Goal: Check status: Check status

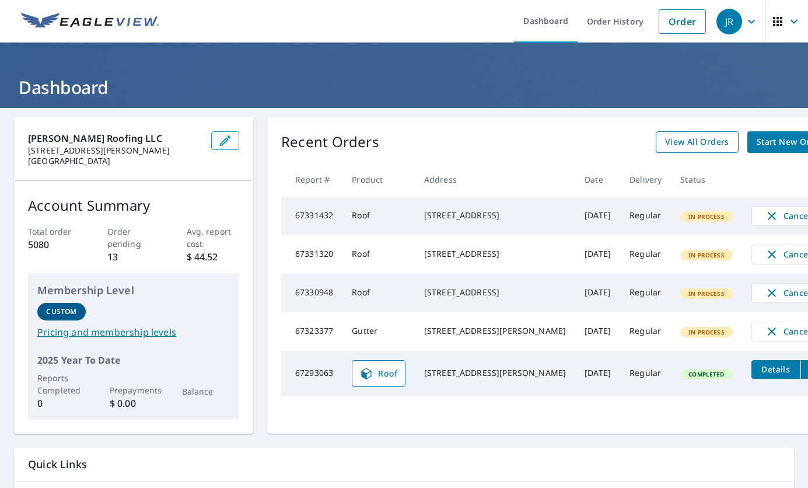
click at [665, 145] on span "View All Orders" at bounding box center [697, 142] width 64 height 15
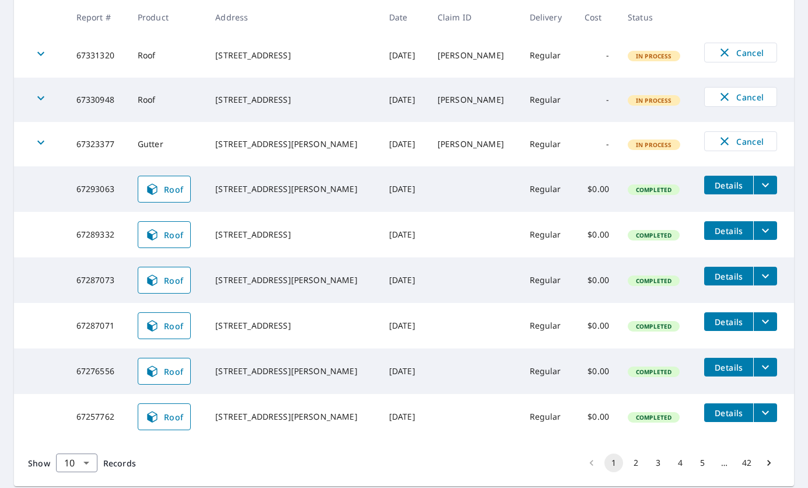
scroll to position [307, 0]
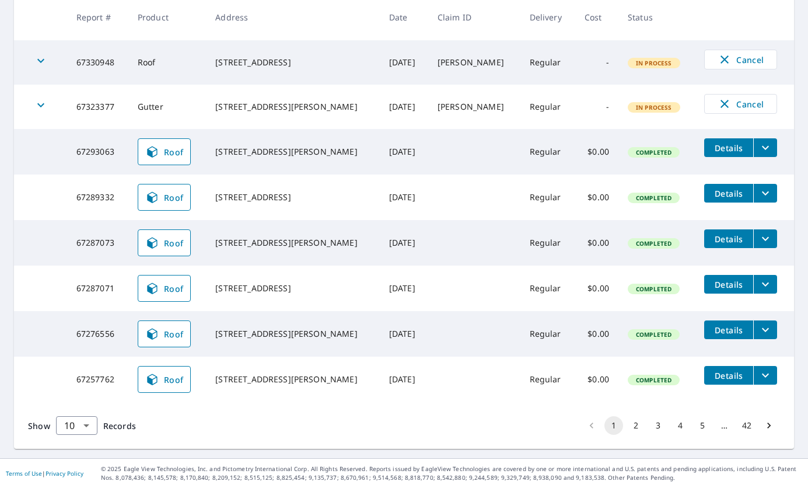
click at [629, 424] on button "2" at bounding box center [636, 425] width 19 height 19
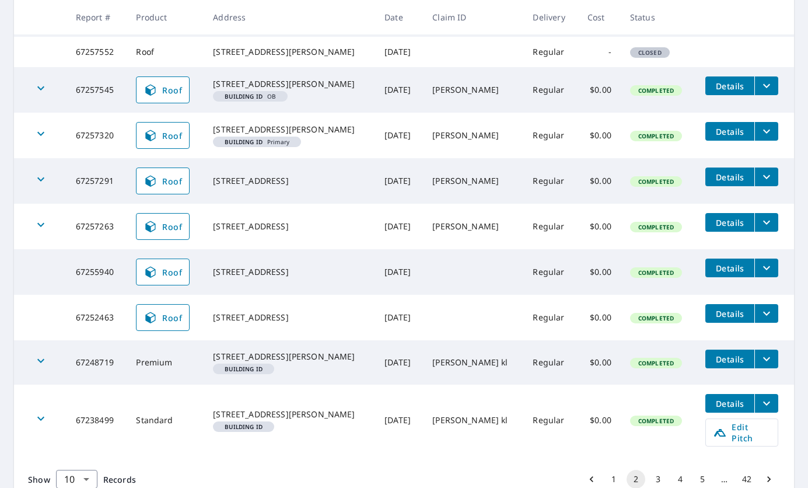
scroll to position [325, 0]
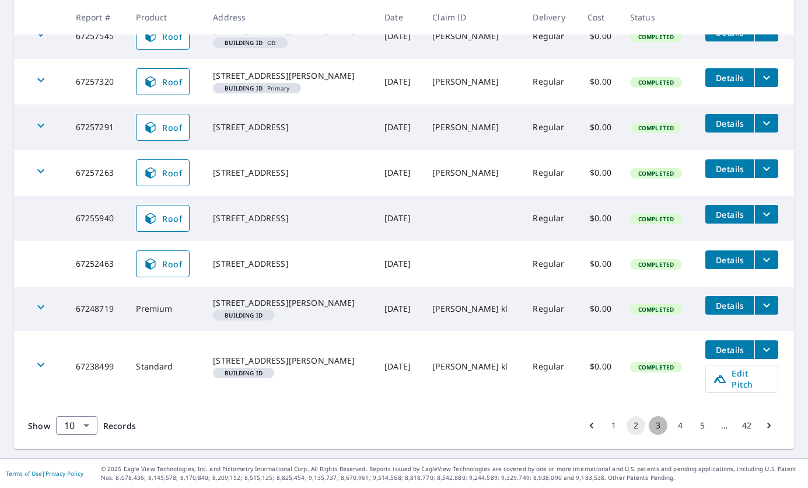
click at [655, 435] on button "3" at bounding box center [658, 425] width 19 height 19
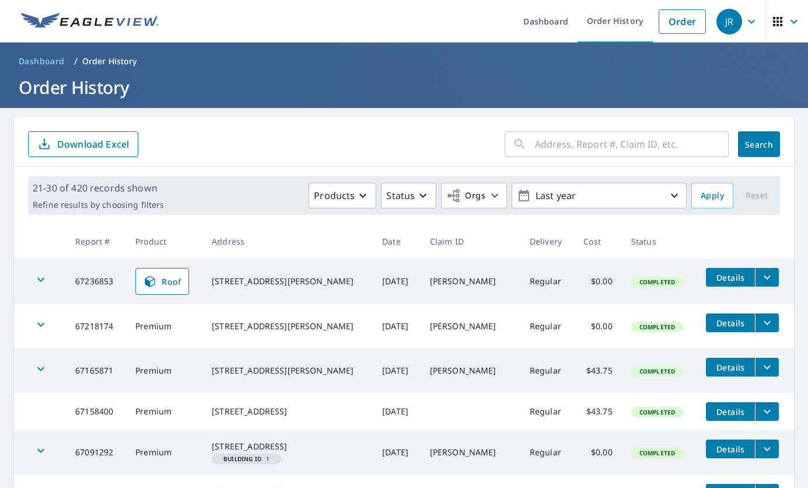
click at [542, 148] on input "text" at bounding box center [632, 144] width 194 height 33
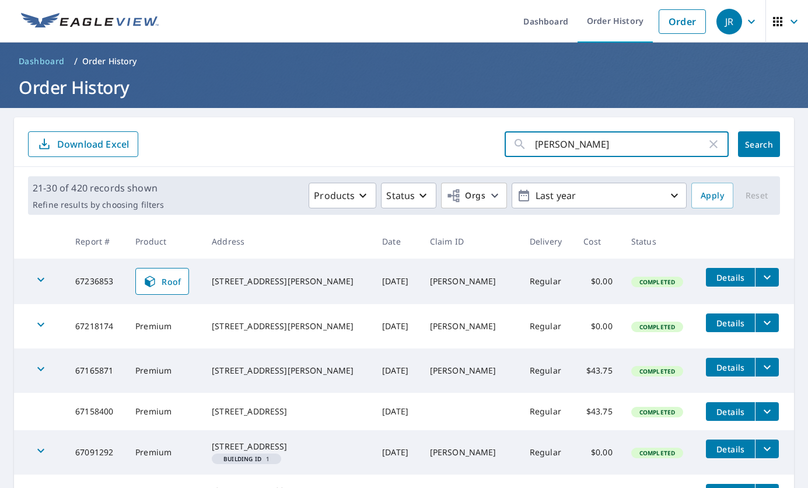
type input "[PERSON_NAME] ks"
click button "Search" at bounding box center [759, 144] width 42 height 26
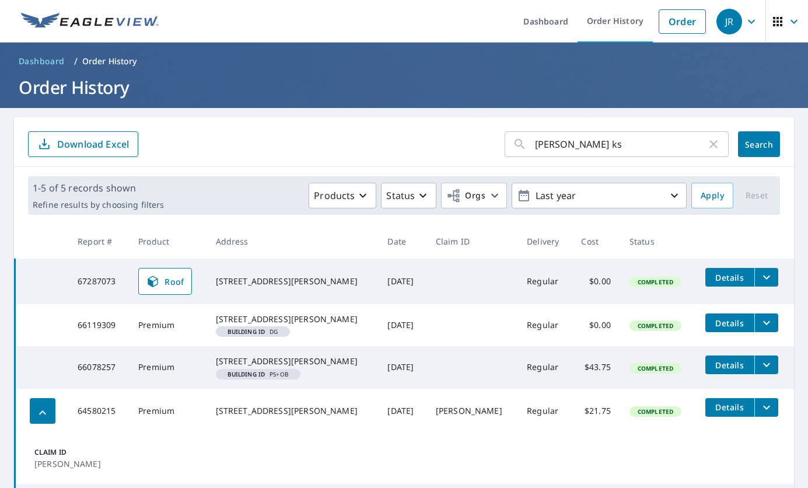
click at [736, 274] on span "Details" at bounding box center [730, 277] width 35 height 11
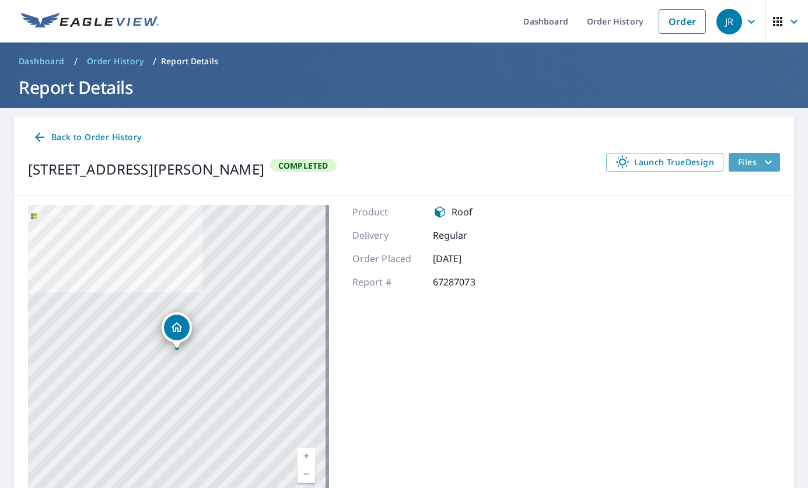
click at [738, 160] on span "Files" at bounding box center [756, 162] width 37 height 14
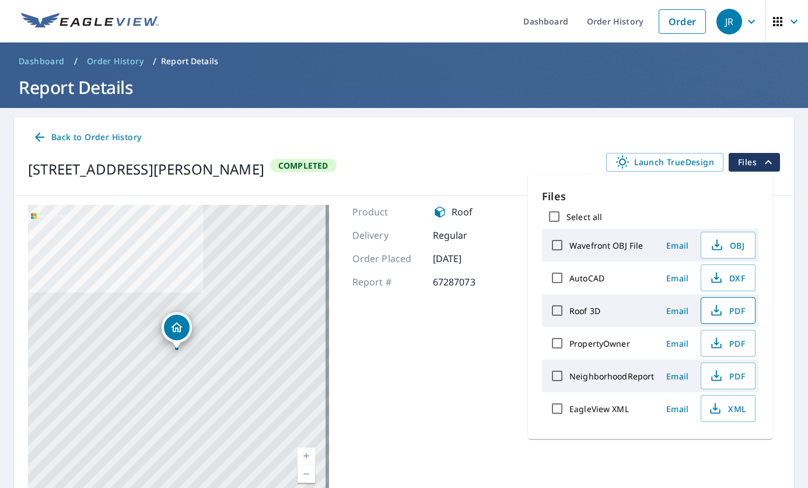
click at [733, 309] on span "PDF" at bounding box center [727, 311] width 37 height 14
